Goal: Information Seeking & Learning: Learn about a topic

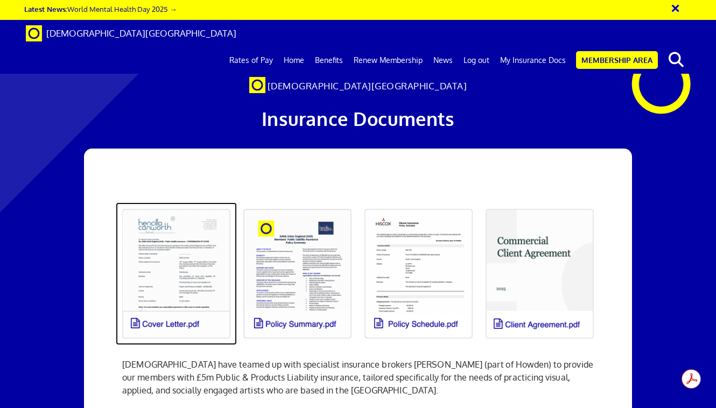
scroll to position [0, 3]
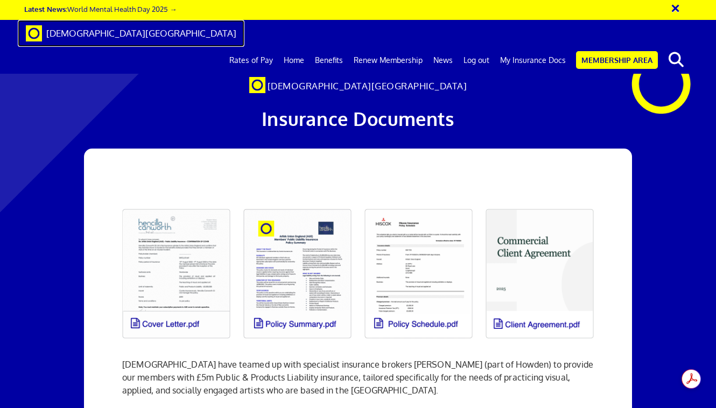
click at [96, 33] on span "[DEMOGRAPHIC_DATA][GEOGRAPHIC_DATA]" at bounding box center [141, 32] width 190 height 11
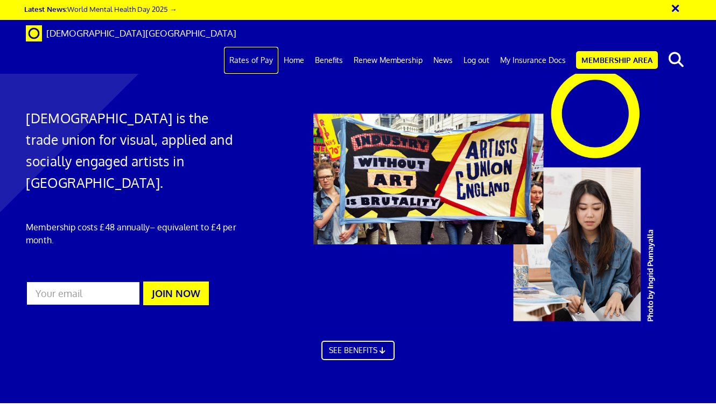
scroll to position [0, 3]
click at [270, 47] on link "Rates of Pay" at bounding box center [251, 60] width 54 height 27
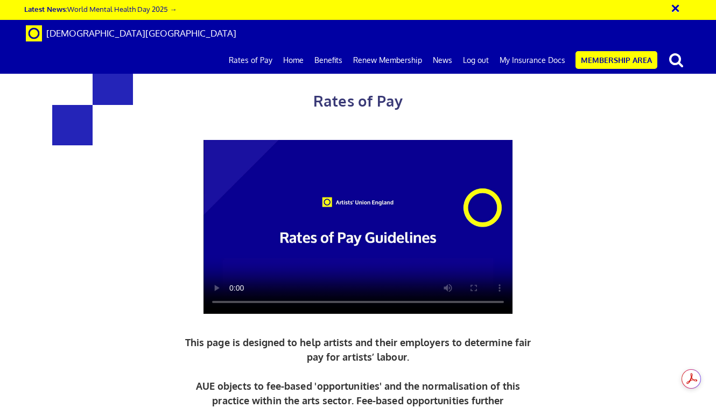
scroll to position [0, 3]
click at [580, 325] on div "Rates of Pay This page is designed to help artists and their employers to deter…" at bounding box center [358, 285] width 489 height 485
